Goal: Task Accomplishment & Management: Complete application form

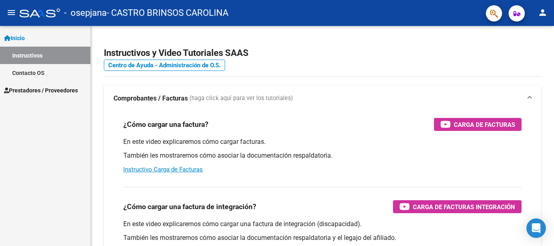
click at [30, 54] on link "Instructivos" at bounding box center [45, 55] width 90 height 17
click at [32, 93] on span "Prestadores / Proveedores" at bounding box center [41, 90] width 74 height 9
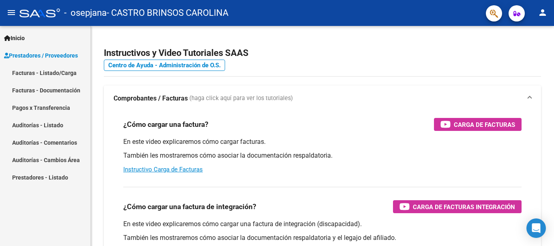
click at [20, 74] on link "Facturas - Listado/Carga" at bounding box center [45, 72] width 90 height 17
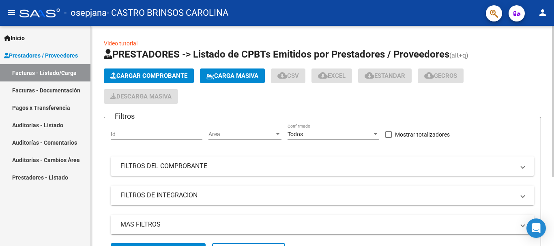
click at [147, 75] on span "Cargar Comprobante" at bounding box center [148, 75] width 77 height 7
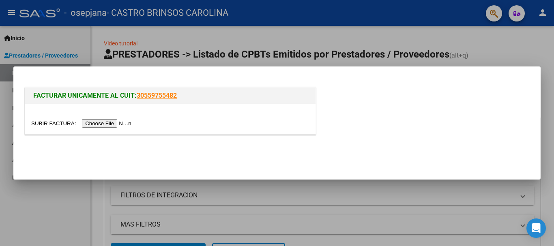
click at [126, 121] on input "file" at bounding box center [82, 123] width 103 height 9
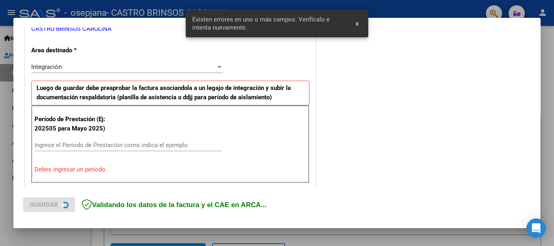
scroll to position [202, 0]
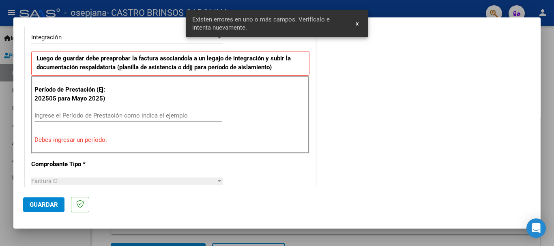
click at [117, 114] on input "Ingrese el Período de Prestación como indica el ejemplo" at bounding box center [127, 115] width 187 height 7
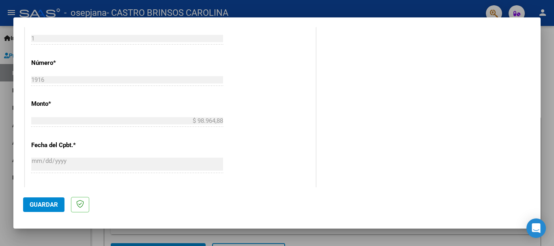
scroll to position [553, 0]
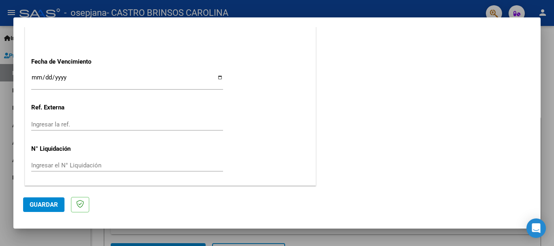
type input "202509"
click at [40, 208] on button "Guardar" at bounding box center [43, 204] width 41 height 15
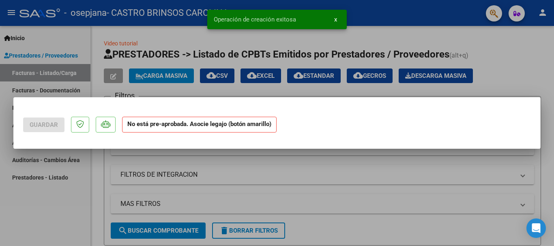
scroll to position [0, 0]
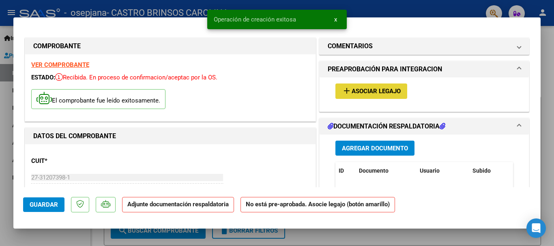
click at [384, 93] on span "Asociar Legajo" at bounding box center [375, 91] width 49 height 7
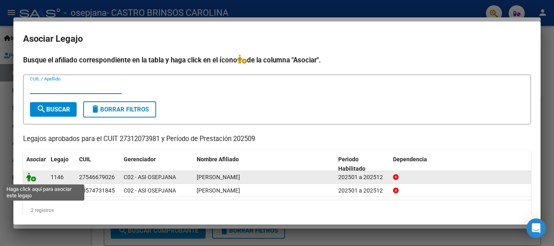
click at [31, 177] on icon at bounding box center [31, 177] width 10 height 9
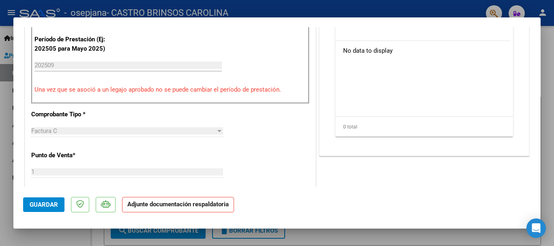
scroll to position [162, 0]
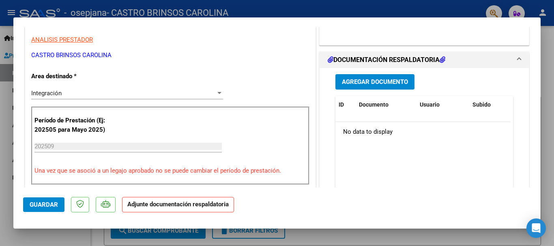
click at [388, 80] on span "Agregar Documento" at bounding box center [375, 82] width 66 height 7
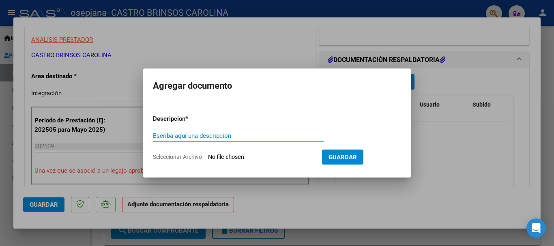
click at [257, 154] on input "Seleccionar Archivo" at bounding box center [261, 158] width 107 height 8
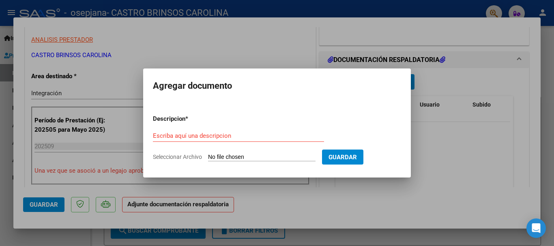
type input "C:\fakepath\asistencia.pdf"
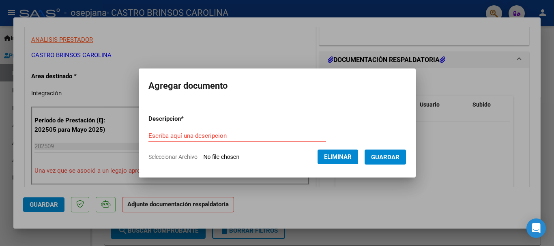
click at [187, 126] on form "Descripcion * Escriba aquí una descripcion Seleccionar Archivo Eliminar Guardar" at bounding box center [276, 137] width 257 height 59
click at [187, 134] on input "Escriba aquí una descripcion" at bounding box center [237, 135] width 178 height 7
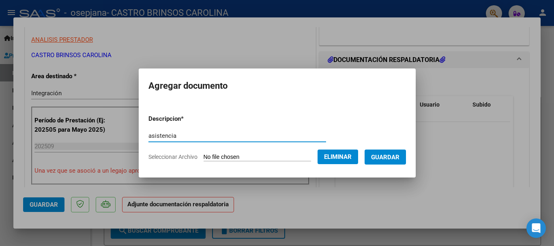
type input "asistencia"
click at [394, 156] on span "Guardar" at bounding box center [385, 157] width 28 height 7
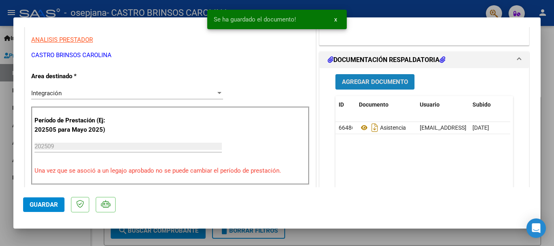
click at [385, 79] on span "Agregar Documento" at bounding box center [375, 82] width 66 height 7
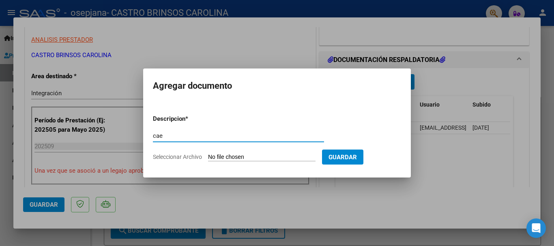
type input "cae"
click at [251, 156] on input "Seleccionar Archivo" at bounding box center [261, 158] width 107 height 8
type input "C:\fakepath\cae.pdf"
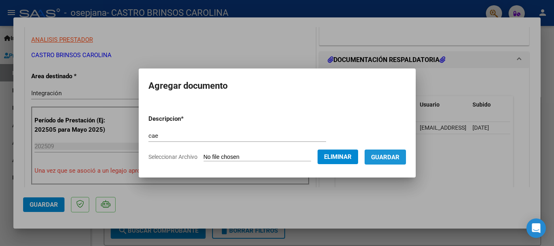
click at [398, 159] on span "Guardar" at bounding box center [385, 157] width 28 height 7
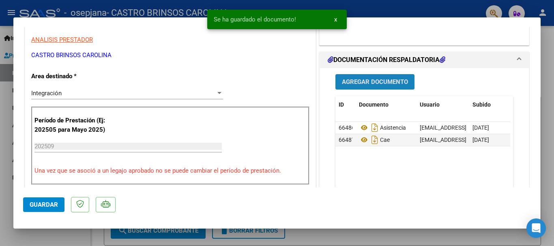
click at [368, 84] on span "Agregar Documento" at bounding box center [375, 82] width 66 height 7
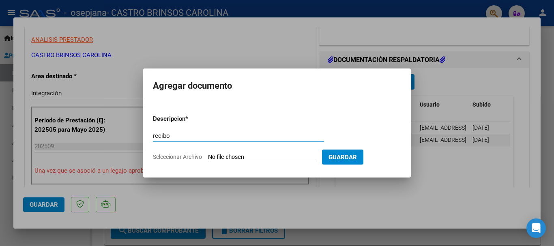
type input "recibo"
click at [239, 157] on input "Seleccionar Archivo" at bounding box center [261, 158] width 107 height 8
type input "C:\fakepath\recibo..pdf"
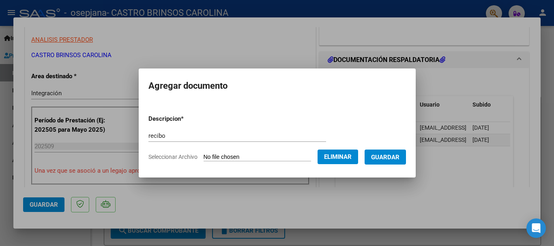
click at [389, 160] on span "Guardar" at bounding box center [385, 157] width 28 height 7
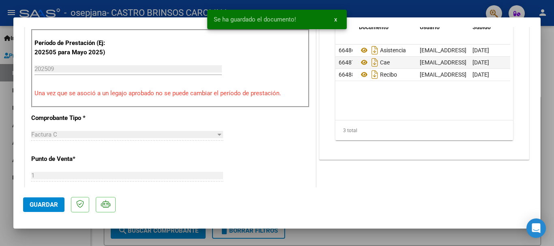
scroll to position [243, 0]
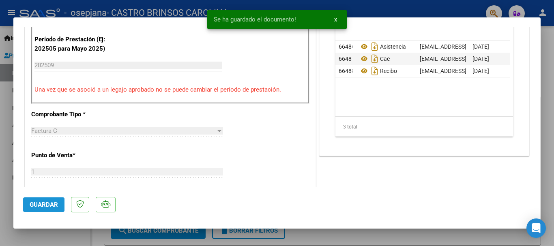
click at [44, 205] on span "Guardar" at bounding box center [44, 204] width 28 height 7
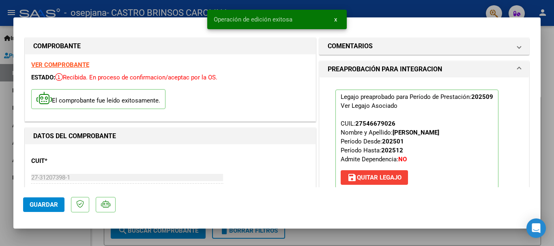
click at [21, 4] on div at bounding box center [277, 123] width 554 height 246
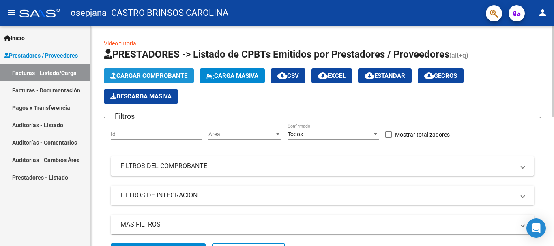
click at [149, 74] on span "Cargar Comprobante" at bounding box center [148, 75] width 77 height 7
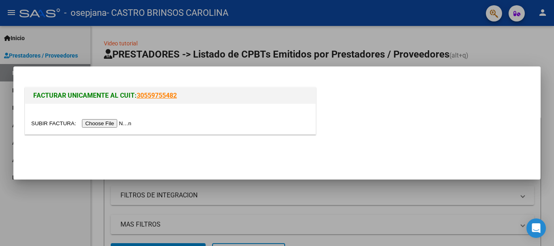
click at [113, 122] on input "file" at bounding box center [82, 123] width 103 height 9
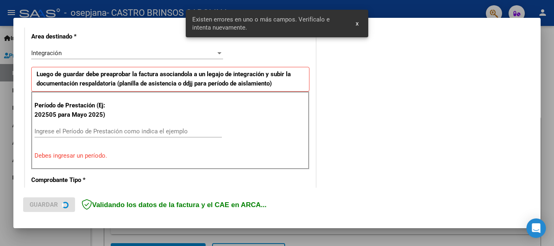
scroll to position [187, 0]
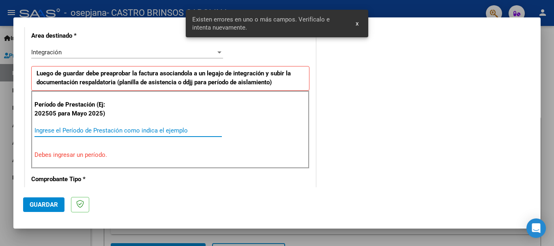
click at [72, 130] on input "Ingrese el Período de Prestación como indica el ejemplo" at bounding box center [127, 130] width 187 height 7
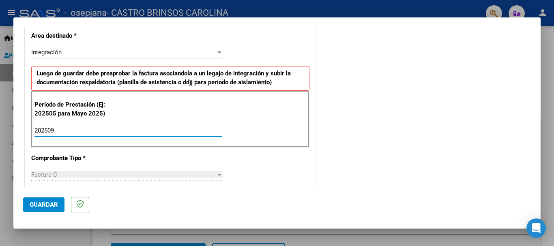
type input "202509"
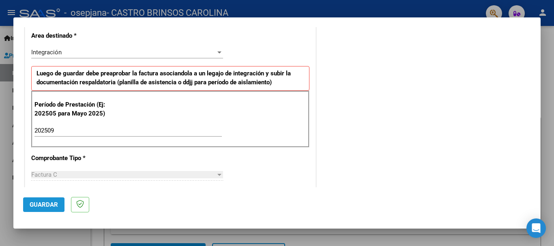
click at [35, 205] on span "Guardar" at bounding box center [44, 204] width 28 height 7
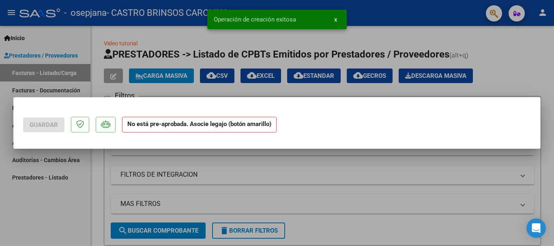
scroll to position [0, 0]
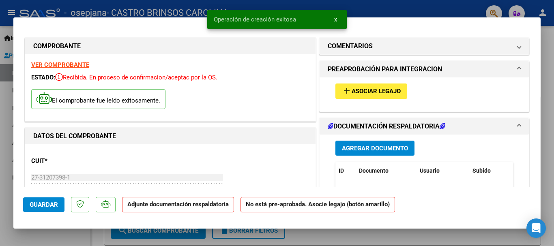
click at [376, 93] on span "Asociar Legajo" at bounding box center [375, 91] width 49 height 7
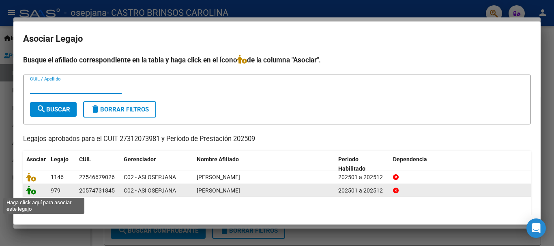
click at [32, 193] on icon at bounding box center [31, 190] width 10 height 9
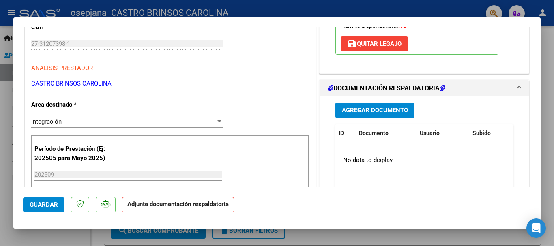
scroll to position [162, 0]
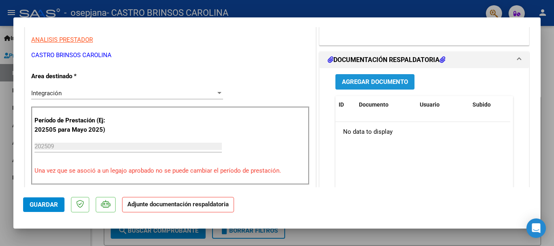
click at [370, 81] on span "Agregar Documento" at bounding box center [375, 82] width 66 height 7
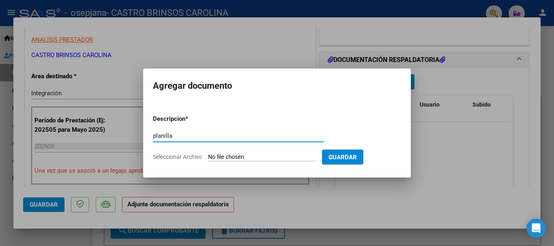
type input "planilla"
click at [230, 154] on input "Seleccionar Archivo" at bounding box center [261, 158] width 107 height 8
type input "C:\fakepath\planilla.pdf"
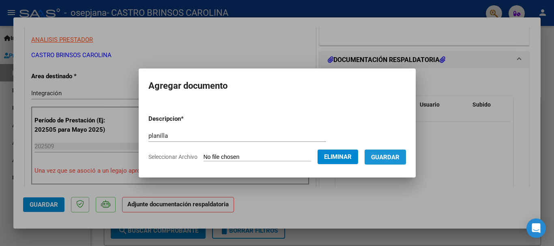
click at [394, 159] on span "Guardar" at bounding box center [385, 157] width 28 height 7
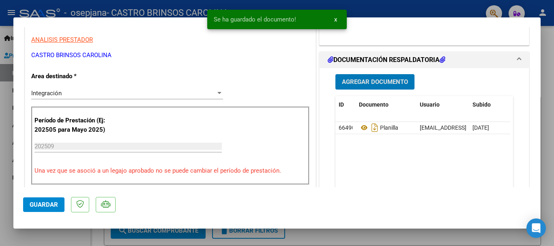
click at [383, 79] on span "Agregar Documento" at bounding box center [375, 82] width 66 height 7
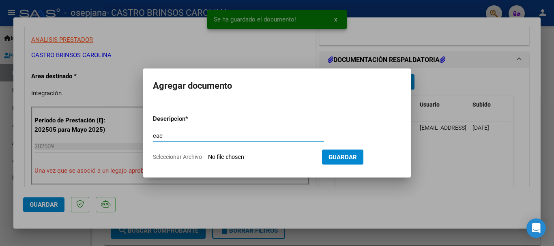
type input "cae"
click at [255, 153] on form "Descripcion * cae Escriba aquí una descripcion Seleccionar Archivo Guardar" at bounding box center [277, 137] width 248 height 59
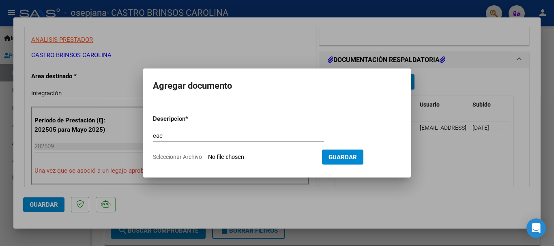
click at [246, 155] on input "Seleccionar Archivo" at bounding box center [261, 158] width 107 height 8
type input "C:\fakepath\cae.pdf"
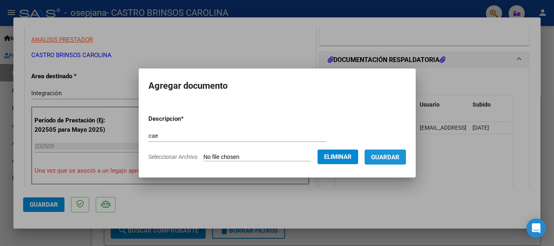
click at [392, 163] on button "Guardar" at bounding box center [384, 157] width 41 height 15
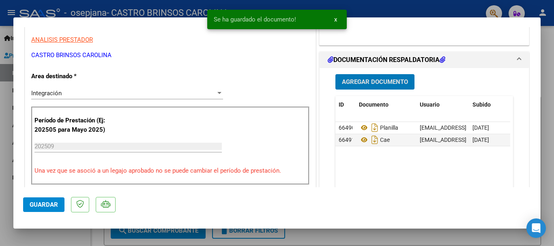
click at [392, 74] on button "Agregar Documento" at bounding box center [374, 81] width 79 height 15
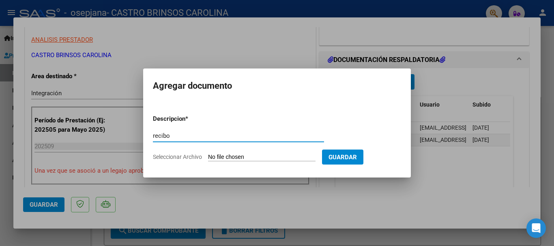
type input "recibo"
click at [255, 156] on input "Seleccionar Archivo" at bounding box center [261, 158] width 107 height 8
type input "C:\fakepath\RECIBO..pdf"
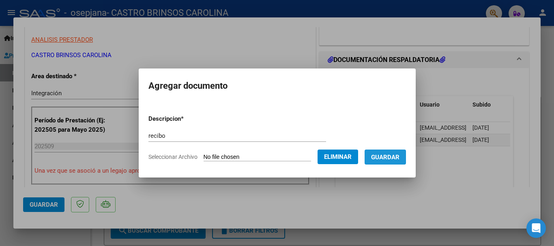
click at [387, 160] on span "Guardar" at bounding box center [385, 157] width 28 height 7
